Goal: Information Seeking & Learning: Learn about a topic

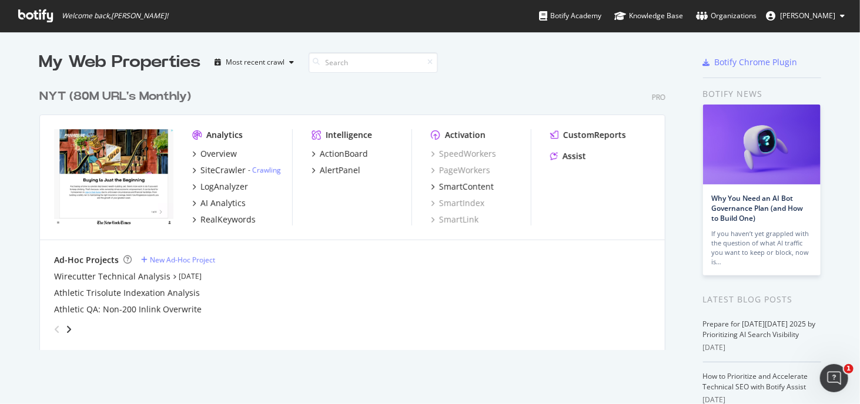
scroll to position [396, 842]
click at [221, 191] on div "LogAnalyzer" at bounding box center [224, 187] width 48 height 12
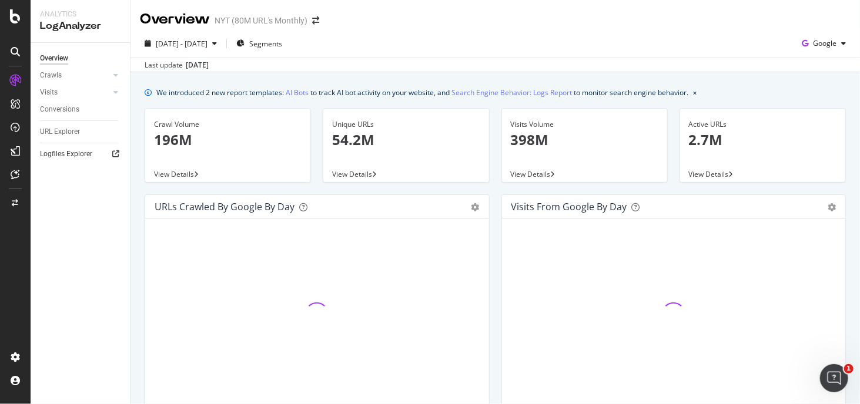
click at [105, 159] on link "Logfiles Explorer" at bounding box center [81, 154] width 82 height 12
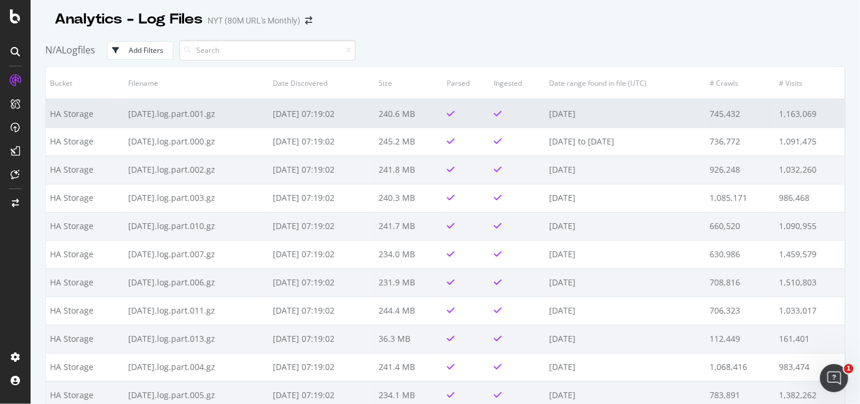
click at [180, 111] on td "2025-10-07.log.part.001.gz" at bounding box center [196, 113] width 145 height 28
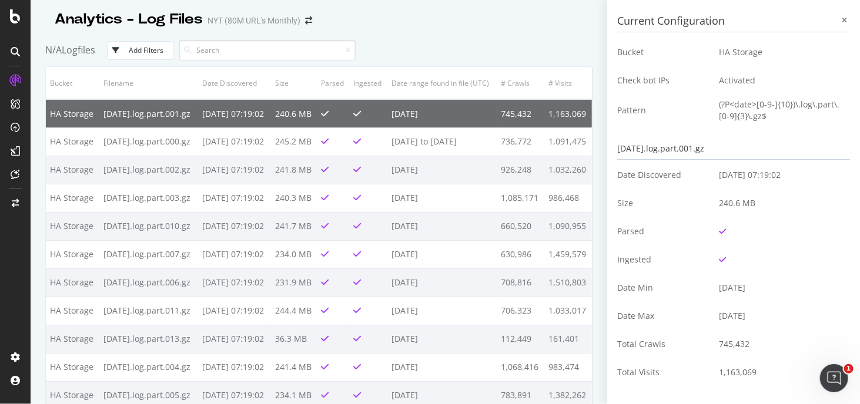
click at [270, 128] on td "2025-10-08 07:19:02" at bounding box center [234, 113] width 72 height 28
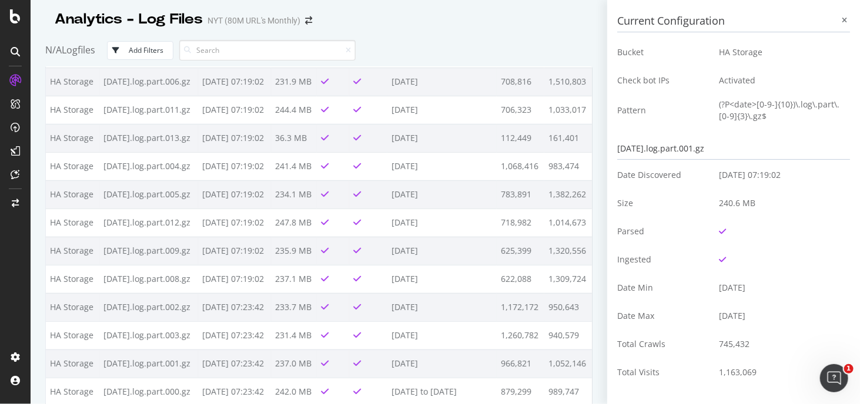
scroll to position [235, 0]
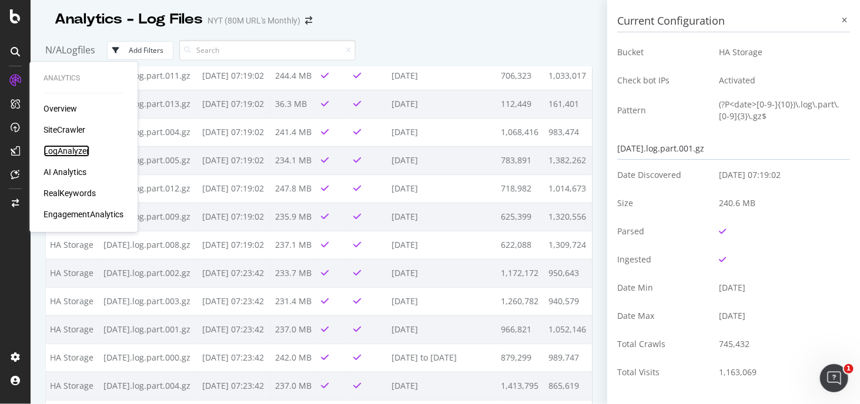
click at [69, 155] on div "LogAnalyzer" at bounding box center [66, 151] width 46 height 12
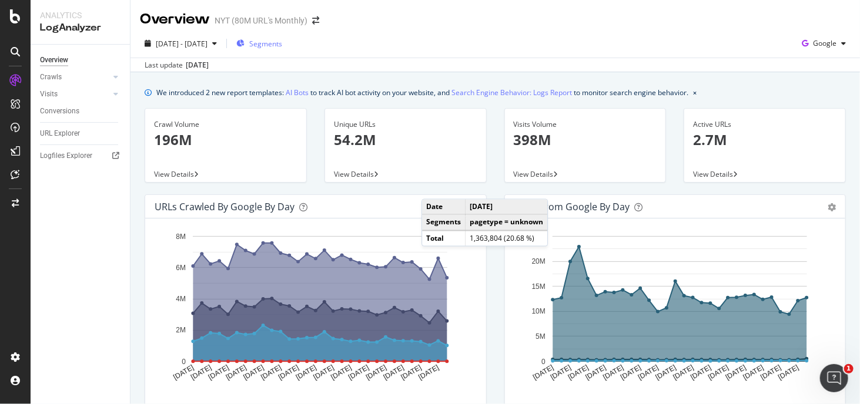
click at [282, 36] on div "Segments" at bounding box center [259, 44] width 46 height 18
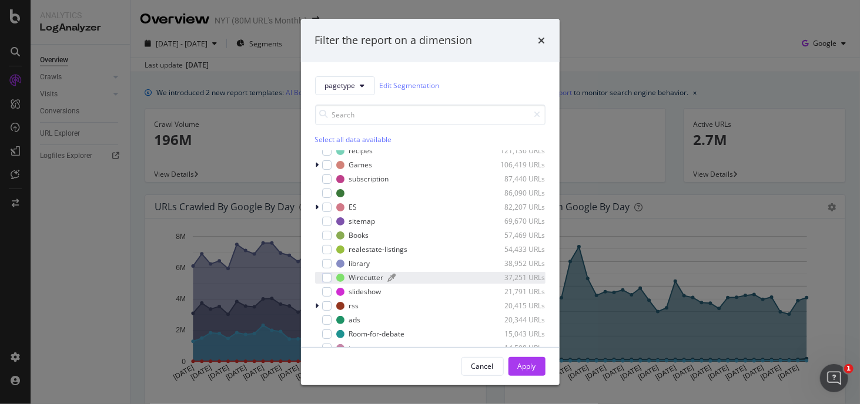
scroll to position [176, 0]
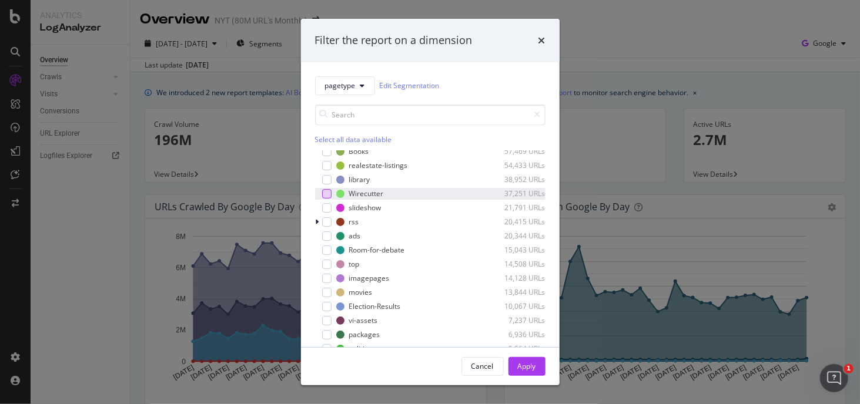
click at [325, 194] on div "modal" at bounding box center [326, 193] width 9 height 9
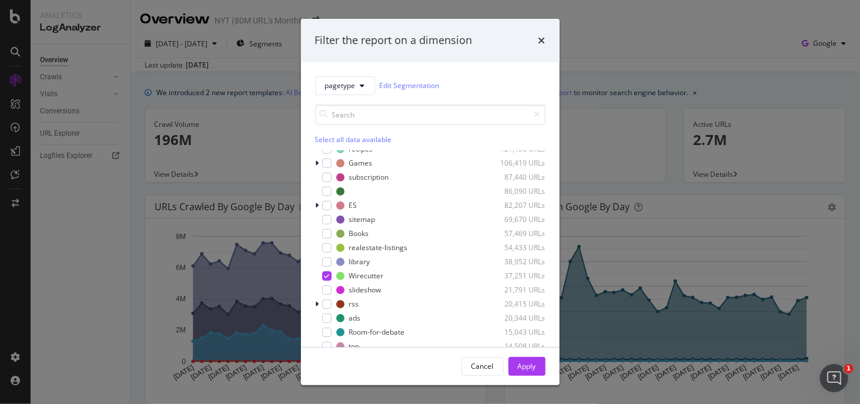
scroll to position [118, 0]
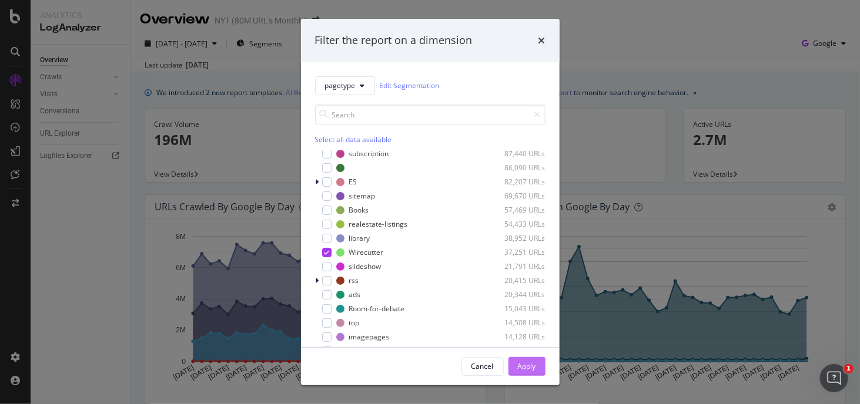
click at [521, 370] on div "Apply" at bounding box center [527, 366] width 18 height 10
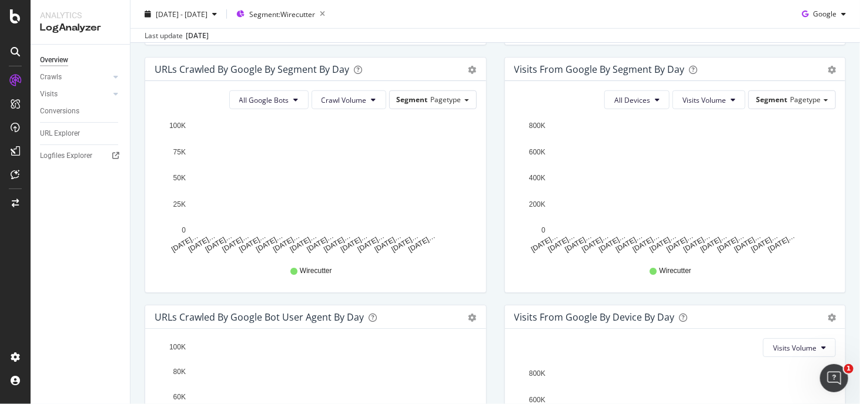
scroll to position [574, 0]
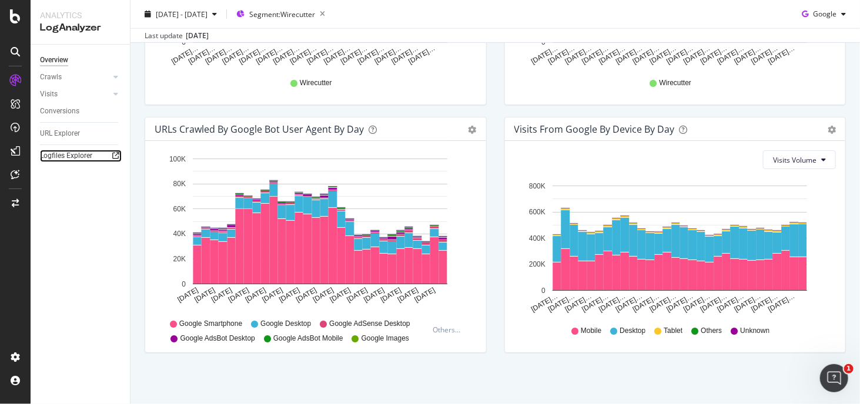
click at [114, 155] on icon at bounding box center [115, 155] width 7 height 7
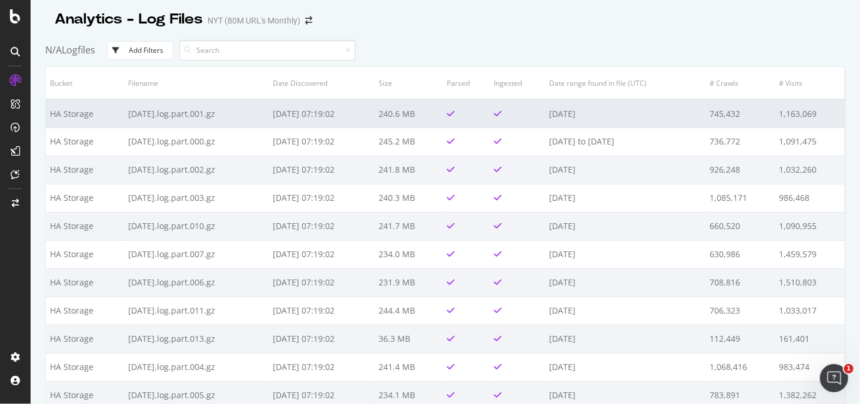
click at [760, 100] on td "745,432" at bounding box center [739, 113] width 69 height 28
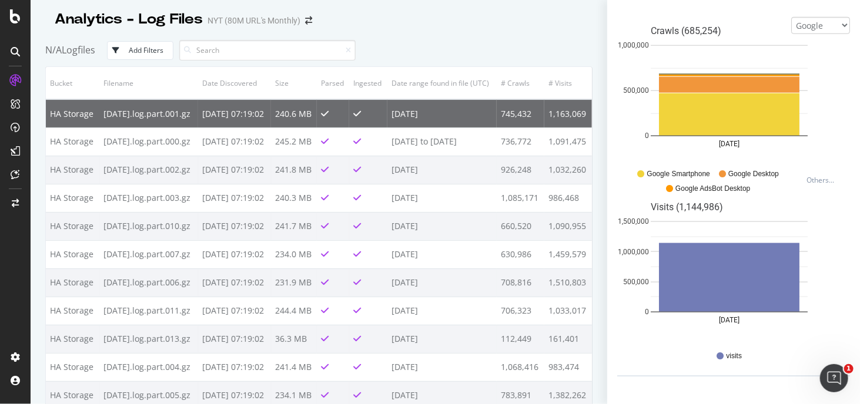
scroll to position [348, 0]
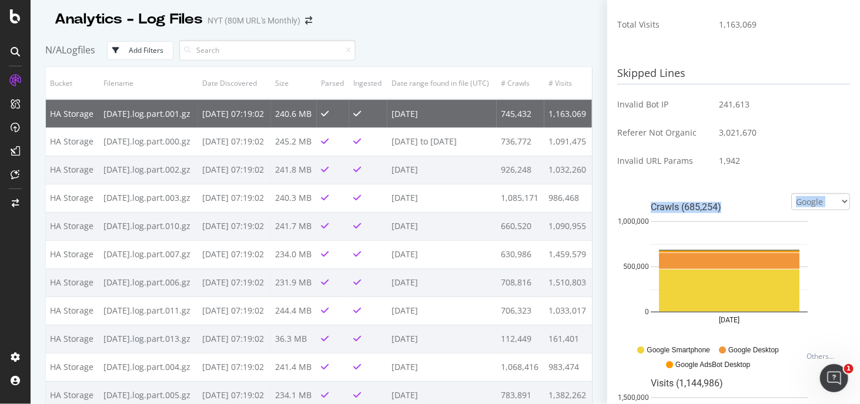
drag, startPoint x: 812, startPoint y: 211, endPoint x: 818, endPoint y: 203, distance: 10.1
click at [818, 203] on div "Google Bing OpenAI Other AI Bots Crawls (685,254) 2025-10-07 0 500,000 1,000,00…" at bounding box center [733, 373] width 233 height 360
click at [818, 203] on select "Google Bing OpenAI Other AI Bots" at bounding box center [820, 201] width 59 height 17
select select "ai_bots"
click at [791, 193] on select "Google Bing OpenAI Other AI Bots" at bounding box center [820, 201] width 59 height 17
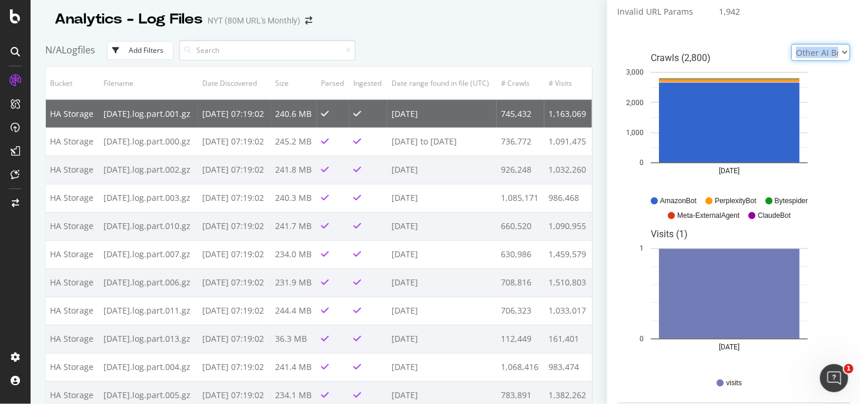
scroll to position [524, 0]
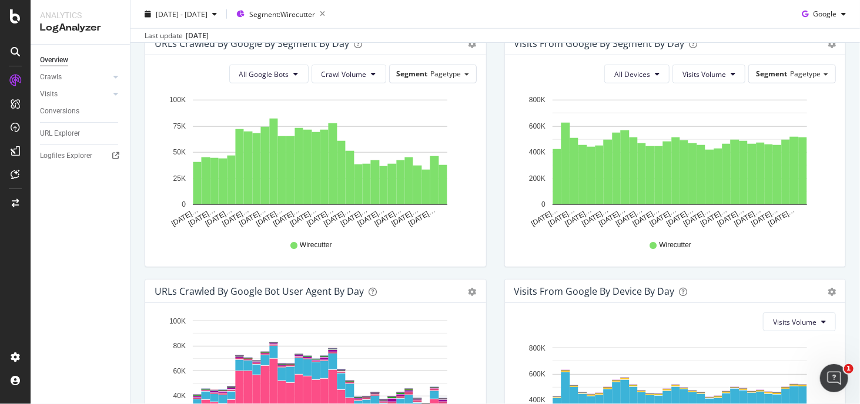
scroll to position [574, 0]
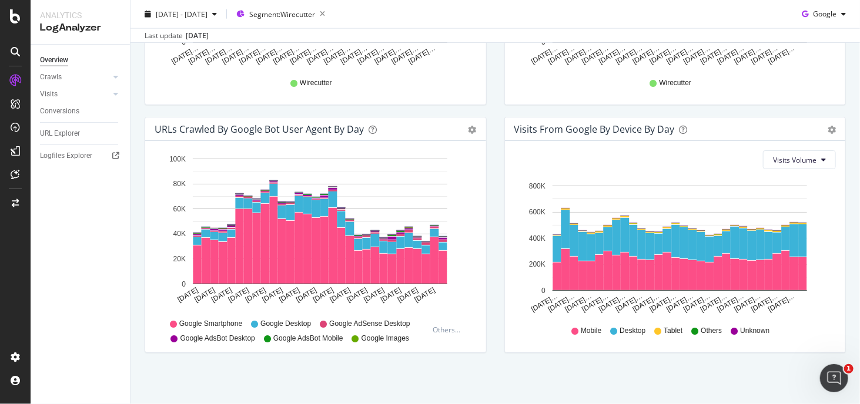
click at [822, 173] on div "Visits Volume Hold CTRL while clicking to filter the report. Sep 08… Sep 10… Se…" at bounding box center [675, 247] width 341 height 212
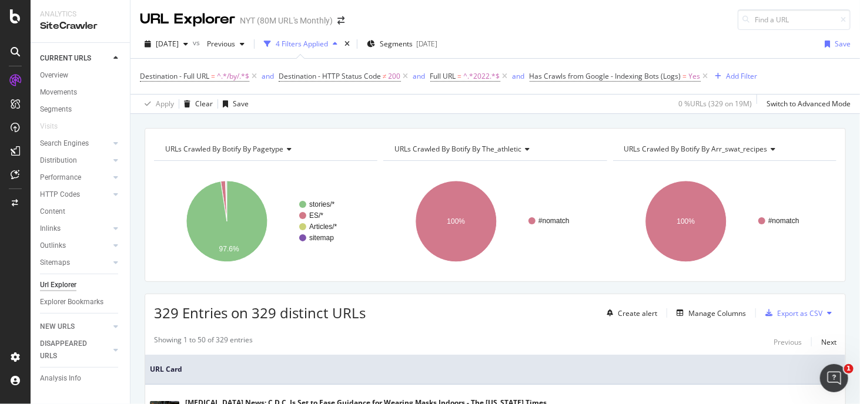
scroll to position [235, 0]
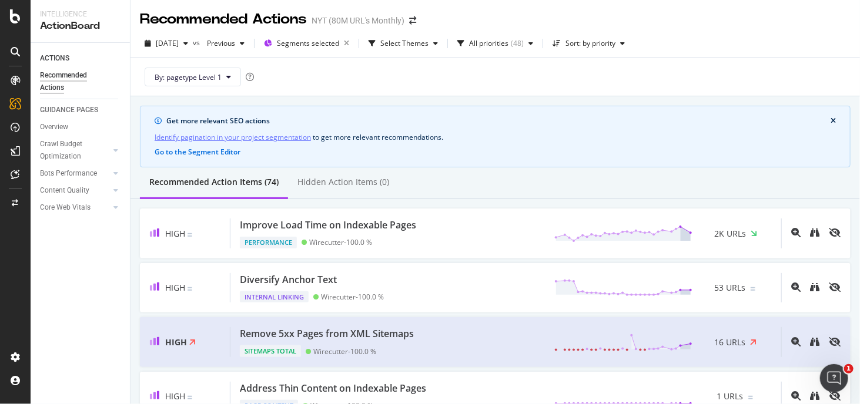
click at [15, 26] on div at bounding box center [15, 202] width 31 height 404
click at [16, 11] on icon at bounding box center [15, 16] width 11 height 14
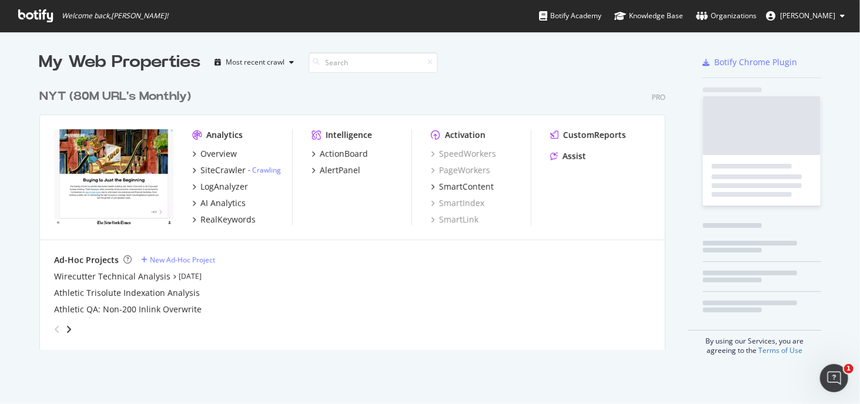
scroll to position [396, 842]
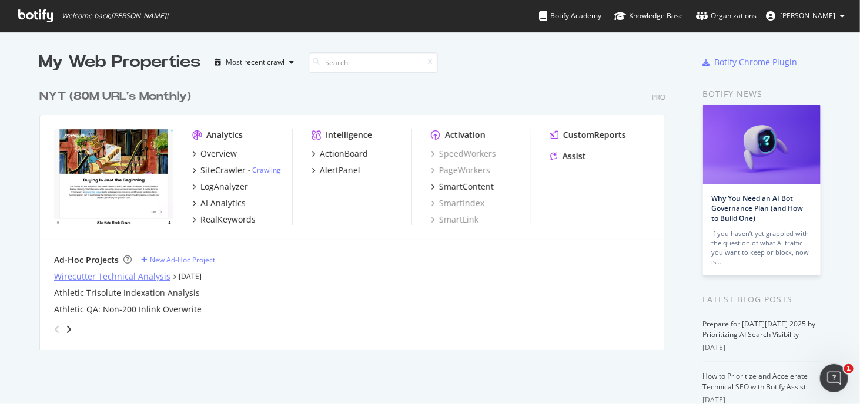
click at [143, 273] on div "Wirecutter Technical Analysis" at bounding box center [112, 277] width 116 height 12
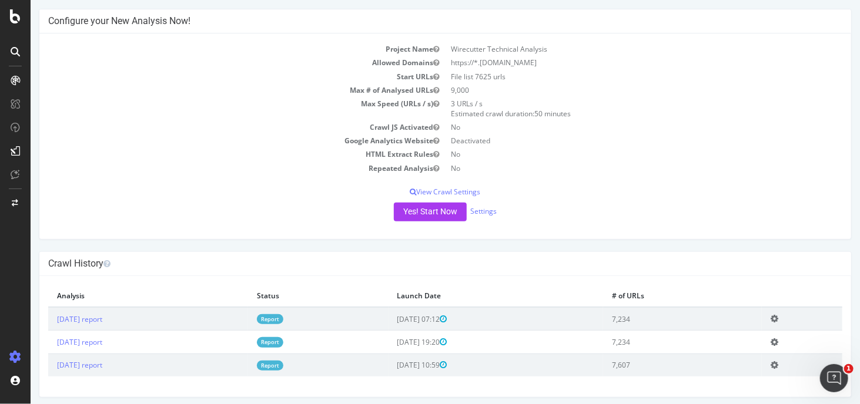
scroll to position [55, 0]
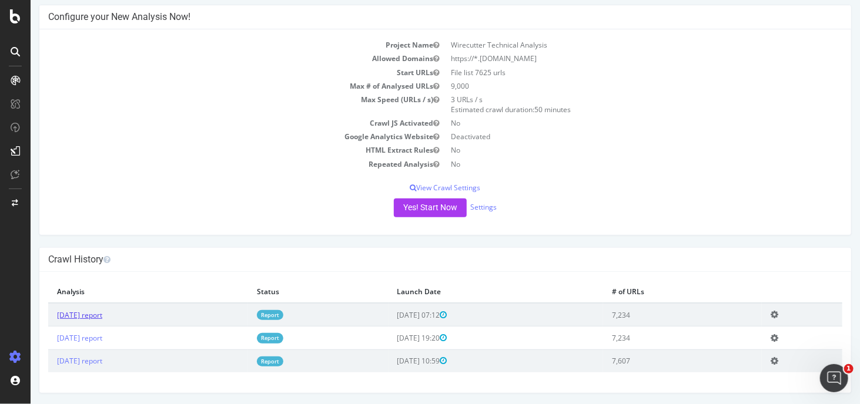
click at [102, 311] on link "[DATE] report" at bounding box center [78, 315] width 45 height 10
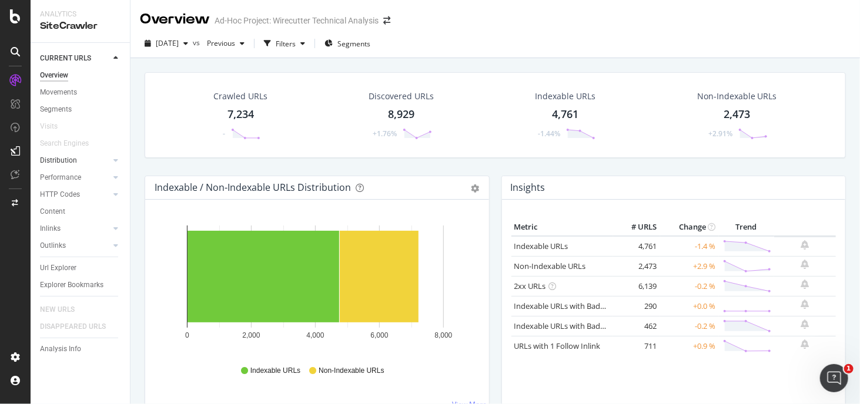
click at [89, 164] on link "Distribution" at bounding box center [75, 161] width 70 height 12
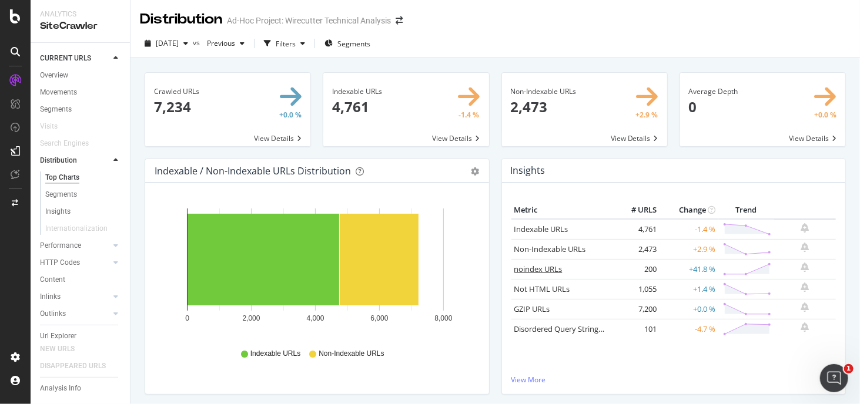
click at [534, 264] on link "noindex URLs" at bounding box center [538, 269] width 48 height 11
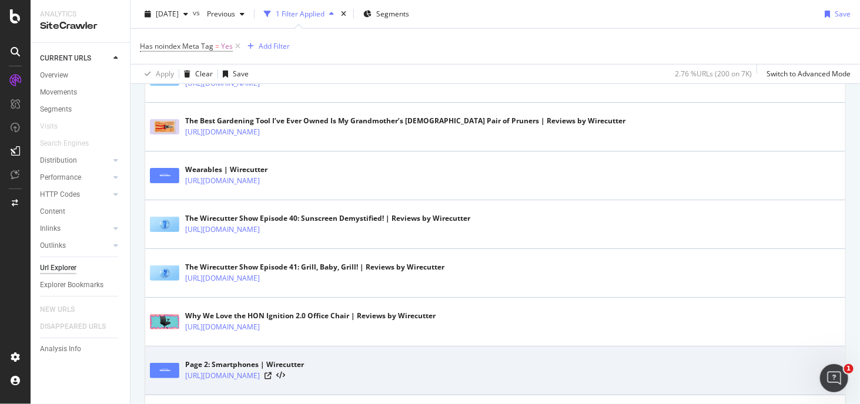
scroll to position [2547, 0]
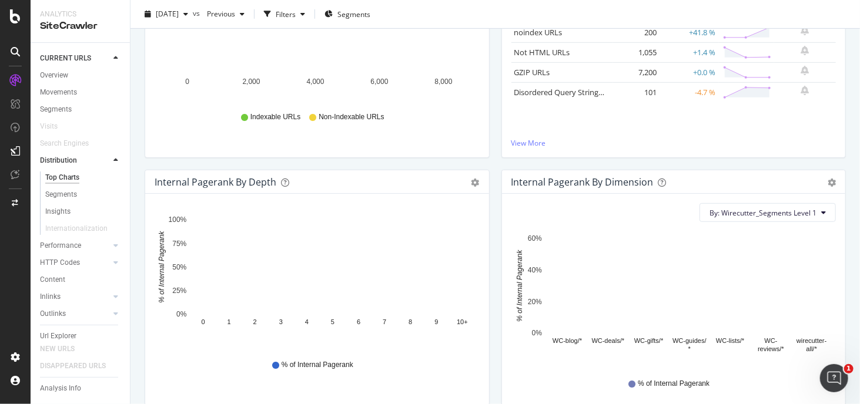
scroll to position [235, 0]
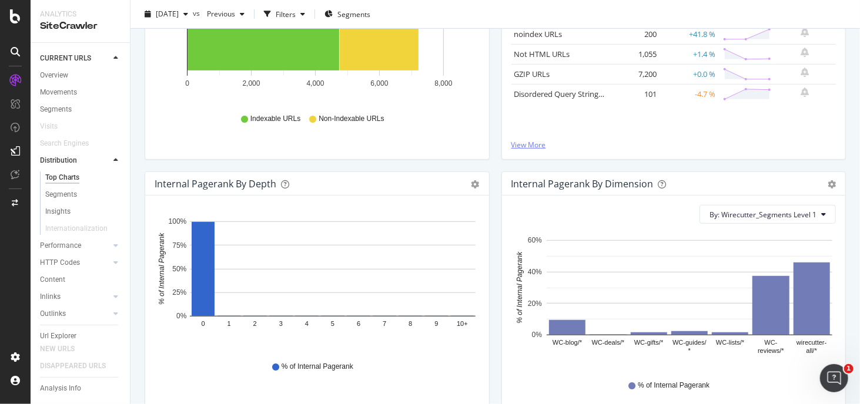
click at [527, 145] on link "View More" at bounding box center [673, 145] width 325 height 10
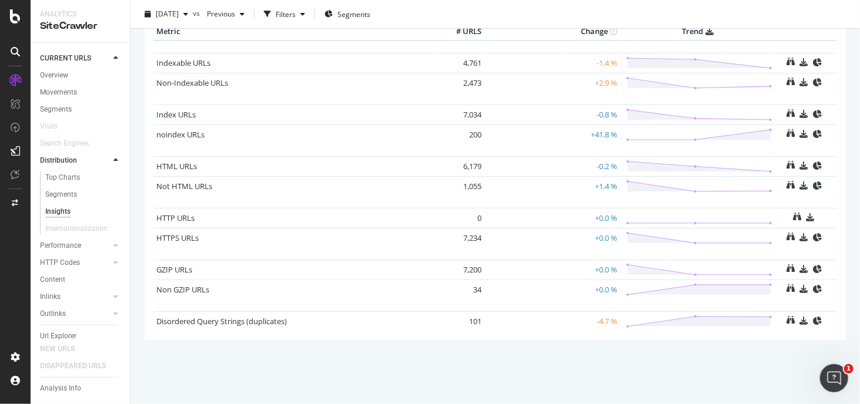
scroll to position [97, 0]
